Goal: Information Seeking & Learning: Learn about a topic

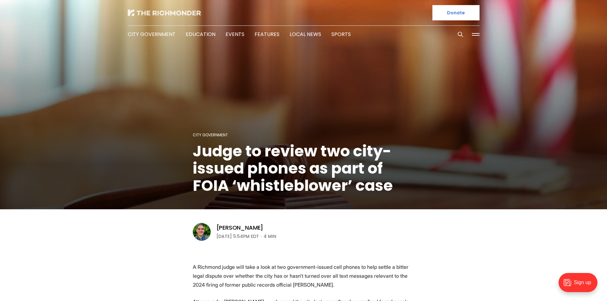
click at [173, 12] on img at bounding box center [164, 13] width 73 height 6
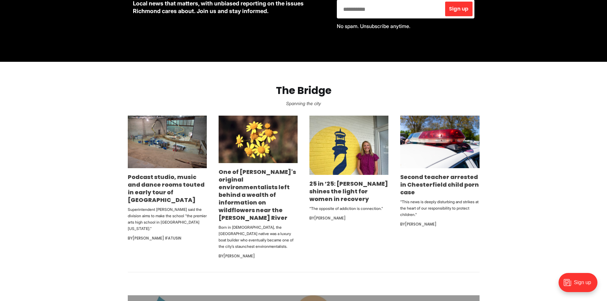
scroll to position [350, 0]
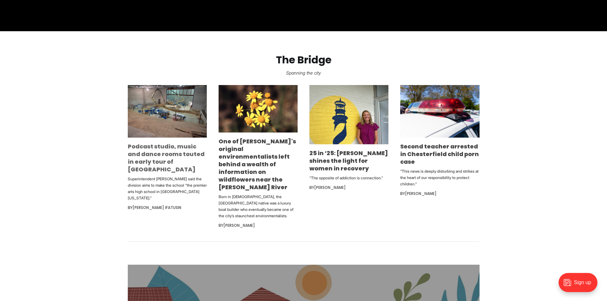
click at [152, 150] on link "Podcast studio, music and dance rooms touted in early tour of [GEOGRAPHIC_DATA]" at bounding box center [166, 157] width 77 height 31
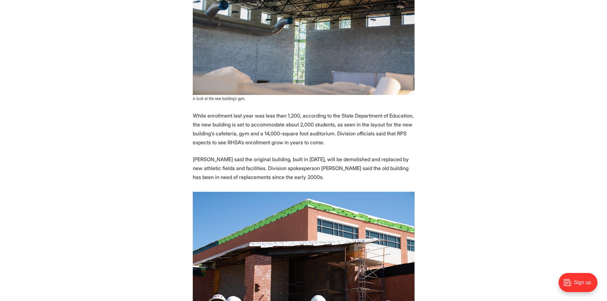
scroll to position [860, 0]
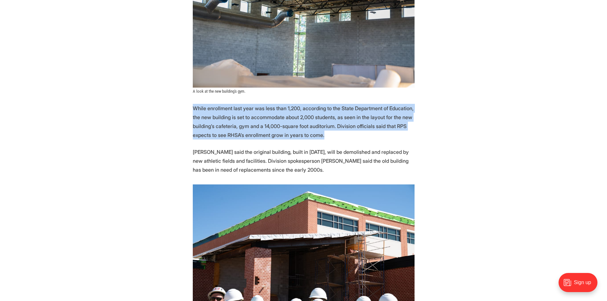
drag, startPoint x: 186, startPoint y: 111, endPoint x: 378, endPoint y: 136, distance: 194.0
click at [378, 136] on section "Members of the media got a sneak peek Friday inside the construction work for t…" at bounding box center [303, 103] width 607 height 1290
click at [173, 140] on section "Members of the media got a sneak peek Friday inside the construction work for t…" at bounding box center [303, 103] width 607 height 1290
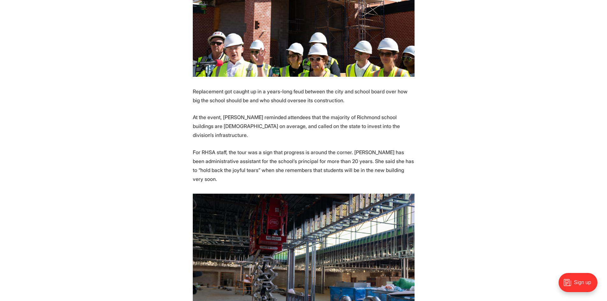
scroll to position [1147, 0]
